Goal: Information Seeking & Learning: Check status

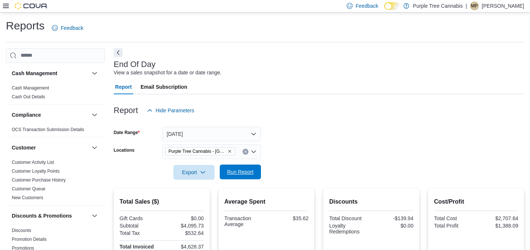
scroll to position [6, 0]
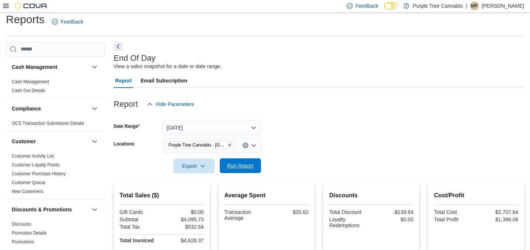
click at [248, 168] on span "Run Report" at bounding box center [240, 165] width 26 height 7
click at [251, 169] on span "Run Report" at bounding box center [240, 165] width 32 height 15
click at [258, 169] on button "Run Report" at bounding box center [240, 165] width 41 height 15
click at [246, 170] on span "Run Report" at bounding box center [240, 165] width 32 height 15
click at [240, 165] on span "Run Report" at bounding box center [240, 165] width 26 height 7
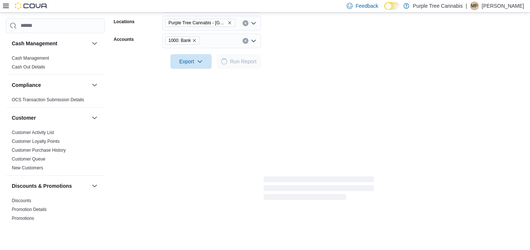
scroll to position [185, 0]
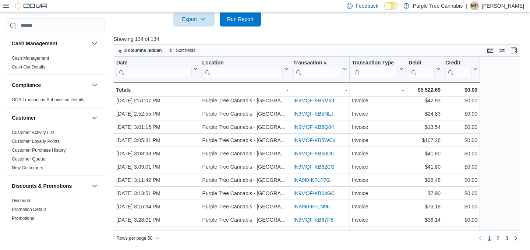
scroll to position [493, 0]
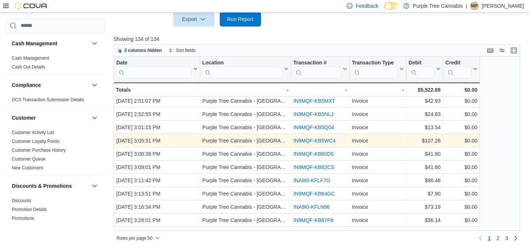
click at [326, 139] on link "IN9MQF-KB5WC4" at bounding box center [314, 141] width 42 height 6
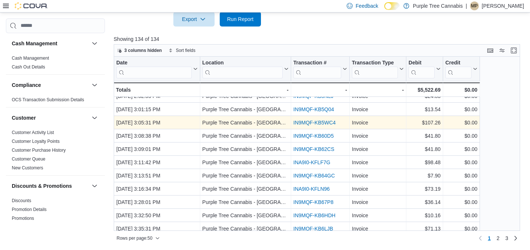
scroll to position [528, 0]
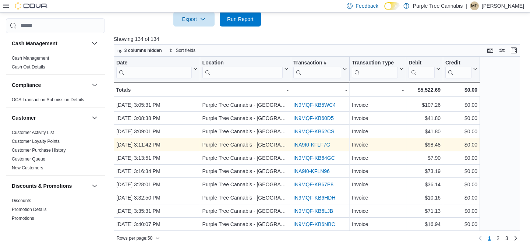
click at [316, 142] on link "INA9I0-KFLF7G" at bounding box center [311, 145] width 37 height 6
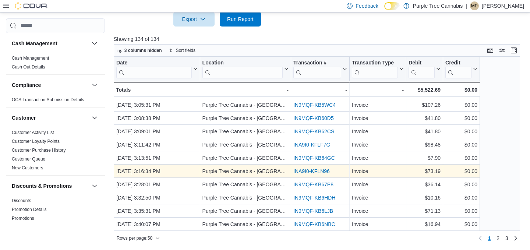
click at [313, 172] on link "INA9I0-KFLN96" at bounding box center [311, 171] width 36 height 6
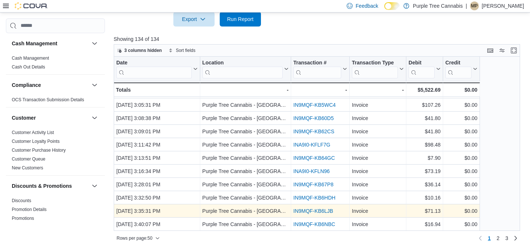
click at [307, 208] on link "IN9MQF-KB6LJB" at bounding box center [313, 211] width 40 height 6
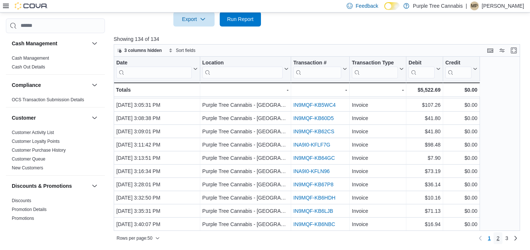
click at [497, 237] on span "2" at bounding box center [497, 237] width 3 height 7
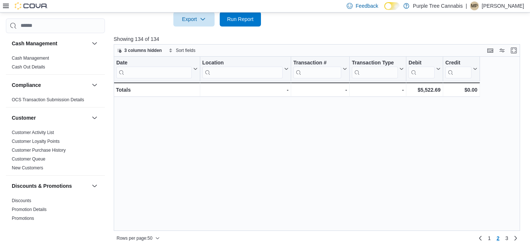
scroll to position [0, 0]
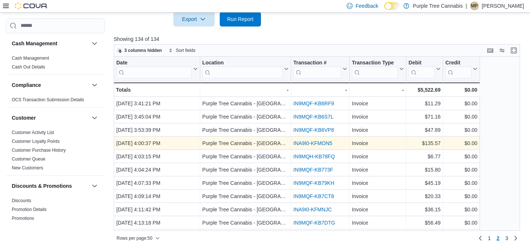
click at [313, 144] on link "INA9I0-KFMON5" at bounding box center [312, 143] width 39 height 6
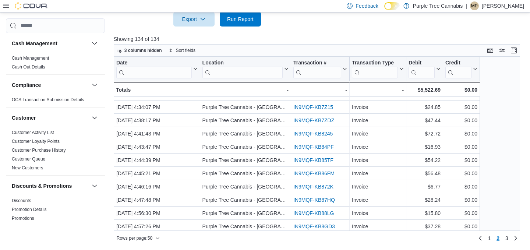
scroll to position [262, 0]
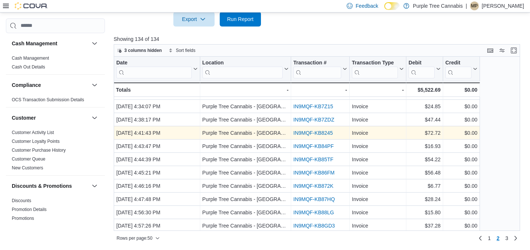
click at [315, 134] on link "IN9MQF-KB8245" at bounding box center [312, 133] width 39 height 6
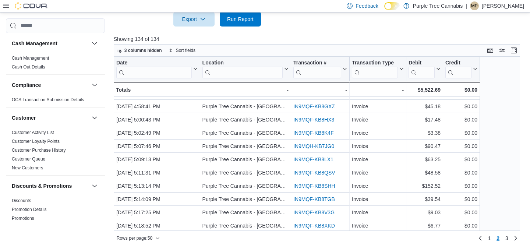
scroll to position [408, 0]
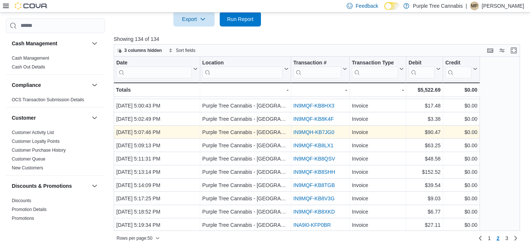
click at [319, 131] on link "IN9MQH-KB7JG0" at bounding box center [313, 132] width 41 height 6
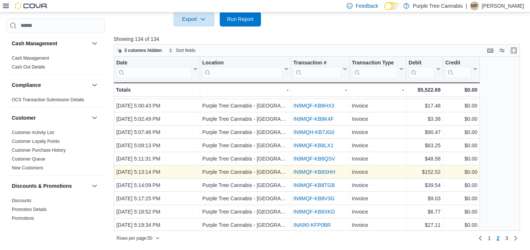
click at [315, 173] on link "IN9MQF-KB8SHH" at bounding box center [314, 172] width 42 height 6
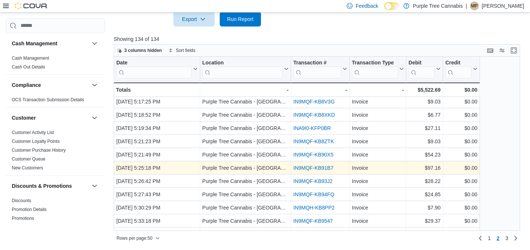
click at [318, 165] on link "IN9MQF-KB91B7" at bounding box center [313, 168] width 40 height 6
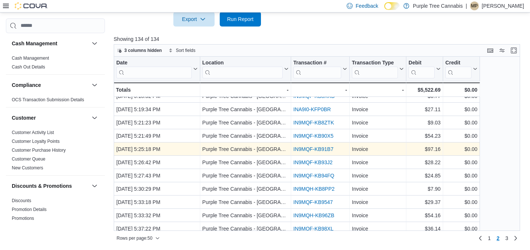
scroll to position [528, 0]
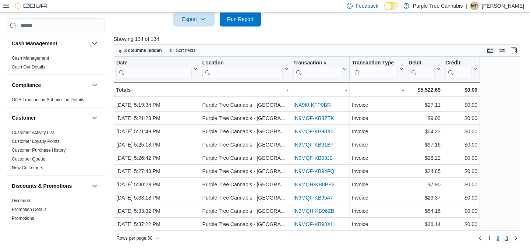
click at [509, 237] on link "3" at bounding box center [506, 238] width 9 height 12
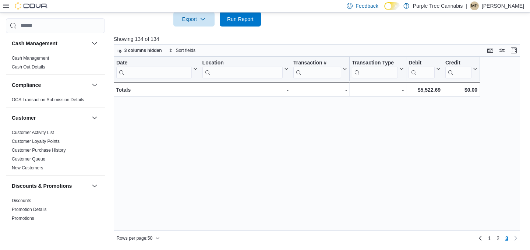
scroll to position [0, 0]
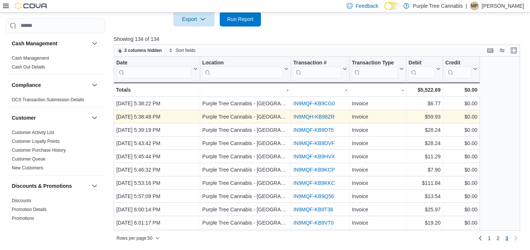
click at [314, 116] on link "IN9MQH-KB98ZR" at bounding box center [313, 117] width 41 height 6
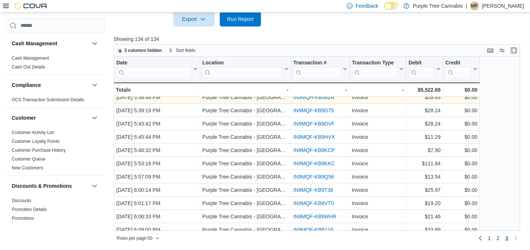
scroll to position [24, 0]
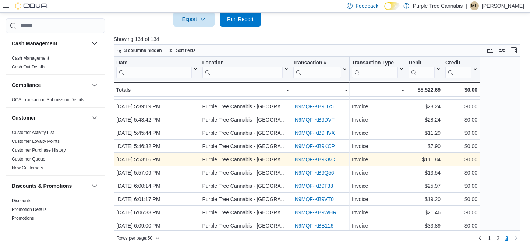
click at [312, 160] on link "IN9MQF-KB9KKC" at bounding box center [314, 159] width 42 height 6
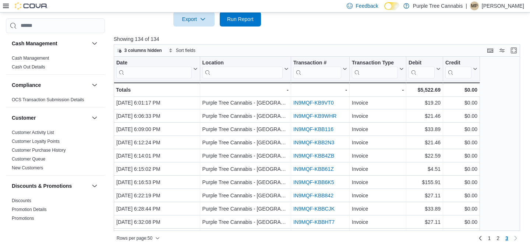
scroll to position [125, 0]
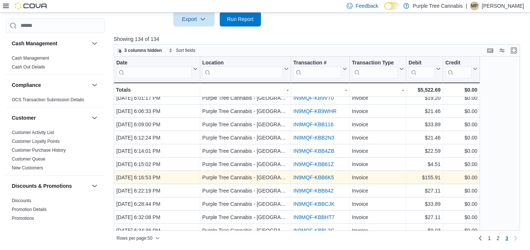
click at [310, 178] on link "IN9MQF-KBB6K5" at bounding box center [313, 177] width 40 height 6
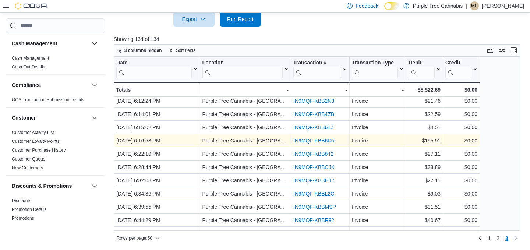
scroll to position [183, 0]
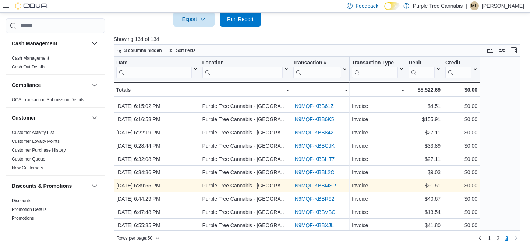
click at [310, 185] on link "IN9MQF-KBBMSP" at bounding box center [314, 186] width 43 height 6
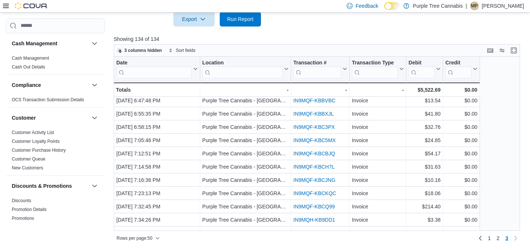
scroll to position [315, 0]
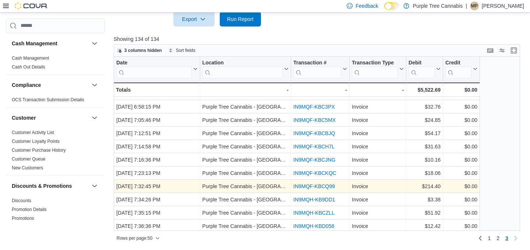
click at [312, 186] on link "IN9MQF-KBCQ99" at bounding box center [314, 186] width 42 height 6
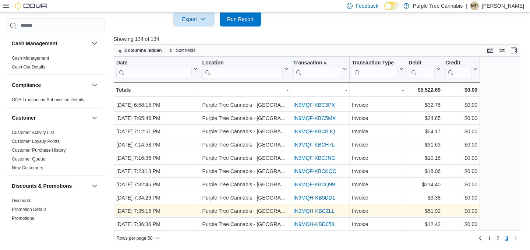
click at [312, 211] on link "IN9MQH-KBCZLL" at bounding box center [313, 211] width 41 height 6
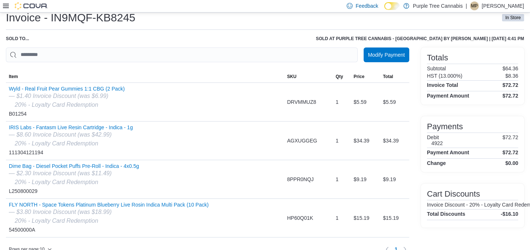
scroll to position [32, 0]
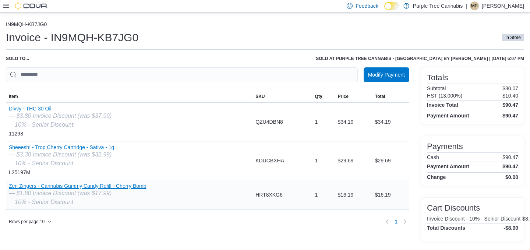
click at [134, 186] on button "Zen Zingers - Cannabis Gummy Candy Refill - Cherry Bomb" at bounding box center [77, 186] width 137 height 6
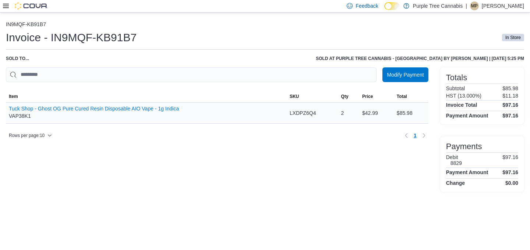
click at [108, 105] on div "Tuck Shop - Ghost OG Pure Cured Resin Disposable AIO Vape - 1g Indica VAP38K1" at bounding box center [146, 113] width 281 height 21
click at [106, 107] on button "Tuck Shop - Ghost OG Pure Cured Resin Disposable AIO Vape - 1g Indica" at bounding box center [94, 109] width 170 height 6
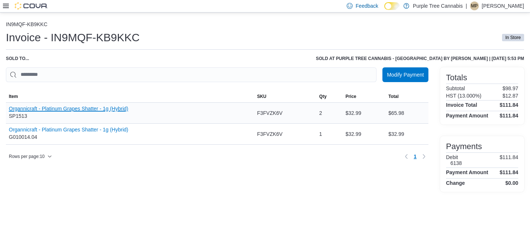
click at [104, 110] on button "Organnicraft - Platinum Grapes Shatter - 1g (Hybrid)" at bounding box center [68, 109] width 119 height 6
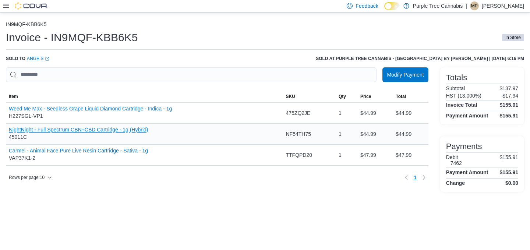
click at [108, 131] on button "NightNight - Full Spectrum CBN+CBD Cartridge - 1g (Hybrid)" at bounding box center [78, 130] width 139 height 6
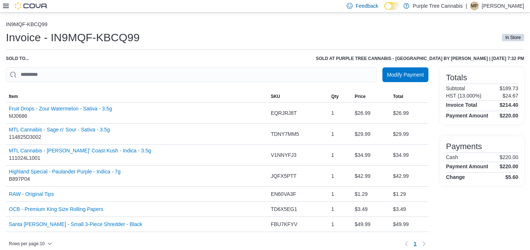
scroll to position [6, 0]
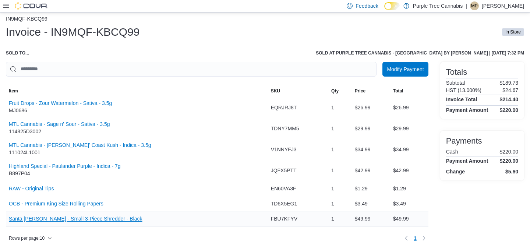
click at [110, 220] on button "Santa [PERSON_NAME] - Small 3-Piece Shredder - Black" at bounding box center [76, 219] width 134 height 6
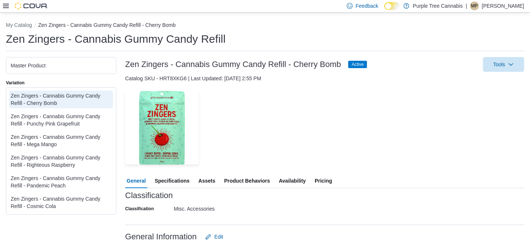
click at [291, 180] on span "Availability" at bounding box center [292, 180] width 27 height 15
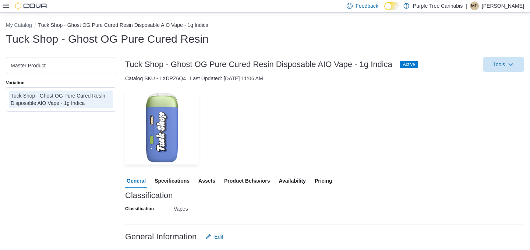
click at [290, 180] on span "Availability" at bounding box center [292, 180] width 27 height 15
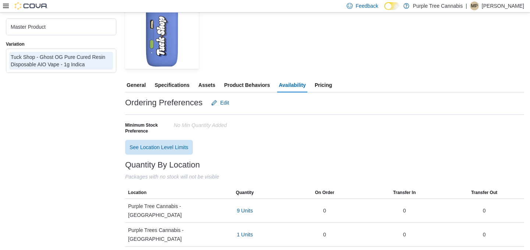
scroll to position [98, 0]
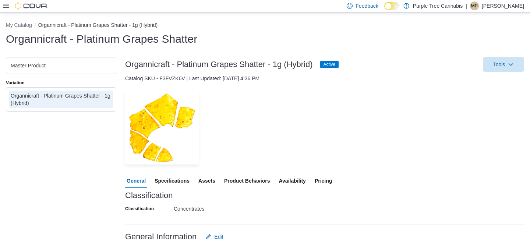
click at [295, 180] on span "Availability" at bounding box center [292, 180] width 27 height 15
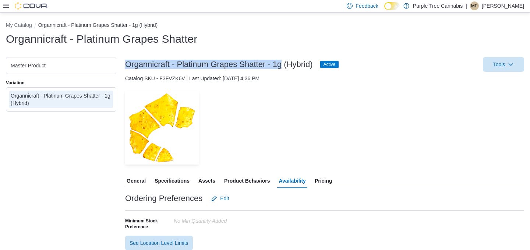
drag, startPoint x: 280, startPoint y: 66, endPoint x: 121, endPoint y: 59, distance: 159.5
click at [121, 59] on div "Master Product Variation Organnicraft - Platinum Grapes Shatter - 1g (Hybrid) O…" at bounding box center [265, 199] width 518 height 285
copy h3 "Organnicraft - Platinum Grapes Shatter - 1g"
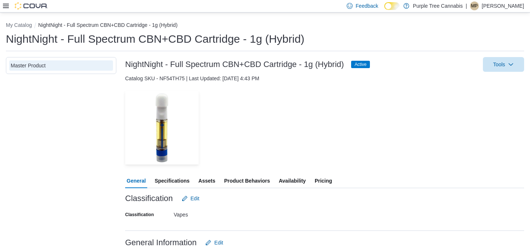
click at [300, 183] on span "Availability" at bounding box center [292, 180] width 27 height 15
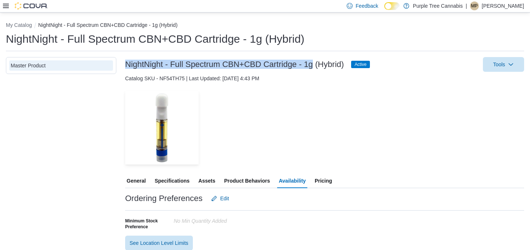
drag, startPoint x: 312, startPoint y: 66, endPoint x: 123, endPoint y: 61, distance: 189.6
click at [123, 61] on div "Master Product NightNight - Full Spectrum CBN+CBD Cartridge - 1g (Hybrid) Activ…" at bounding box center [265, 199] width 518 height 285
copy h3 "NightNight - Full Spectrum CBN+CBD Cartridge - 1g"
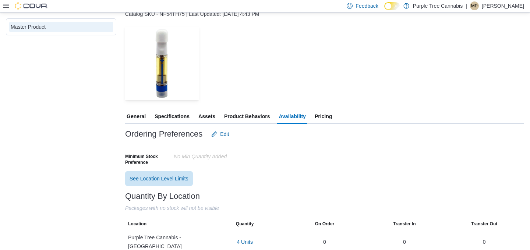
scroll to position [98, 0]
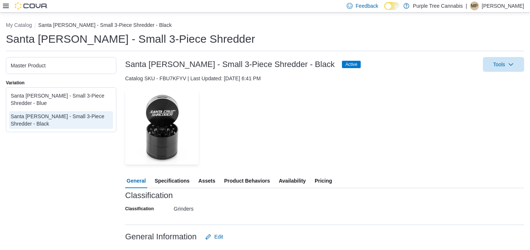
click at [287, 176] on span "Availability" at bounding box center [292, 180] width 27 height 15
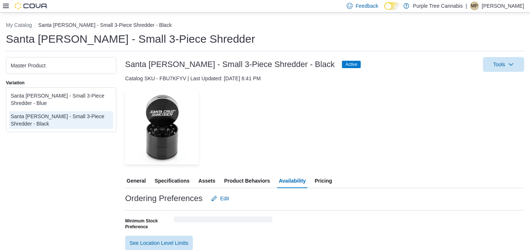
scroll to position [98, 0]
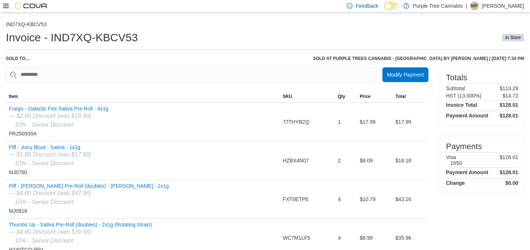
scroll to position [32, 0]
